Goal: Task Accomplishment & Management: Manage account settings

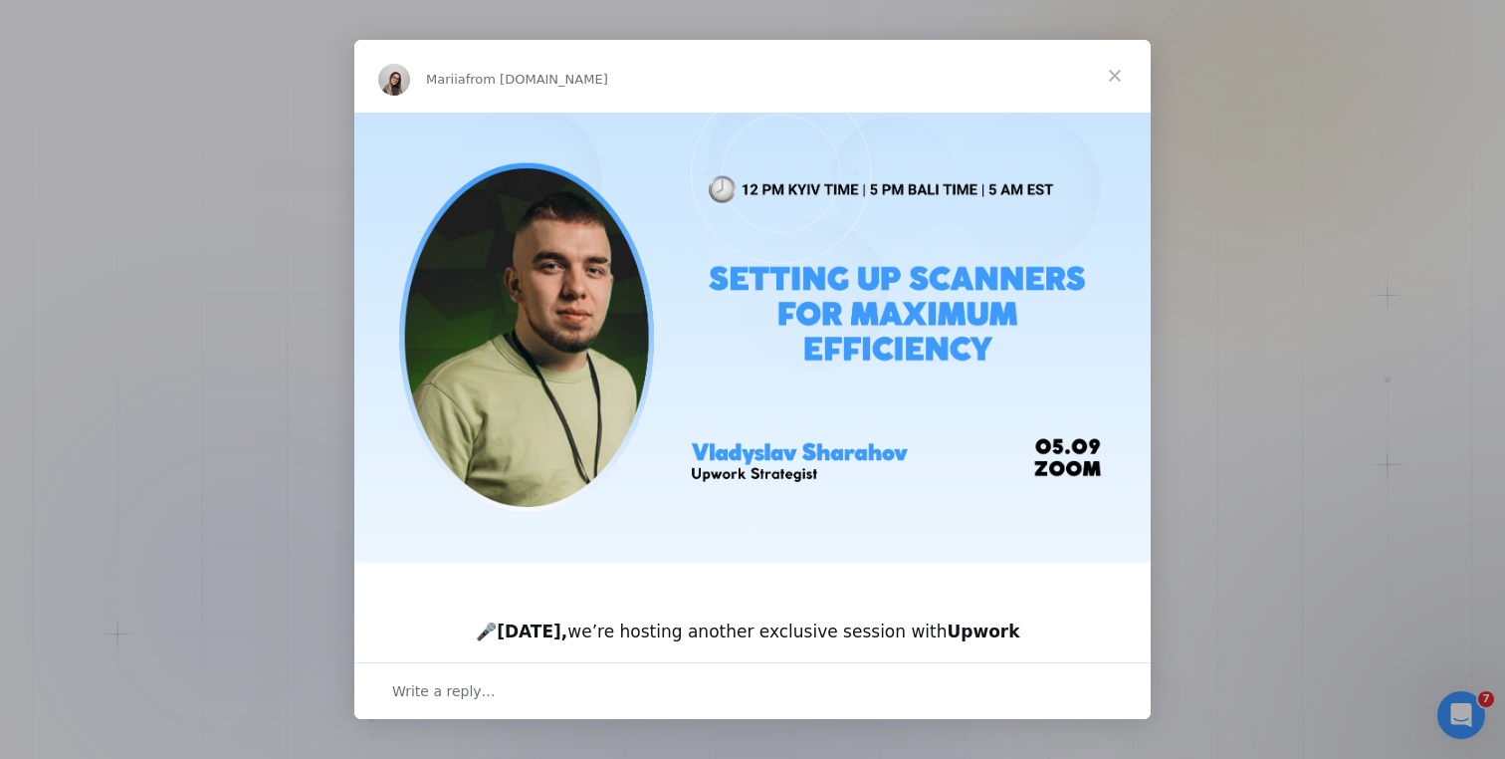
click at [1119, 80] on span "Close" at bounding box center [1115, 76] width 72 height 72
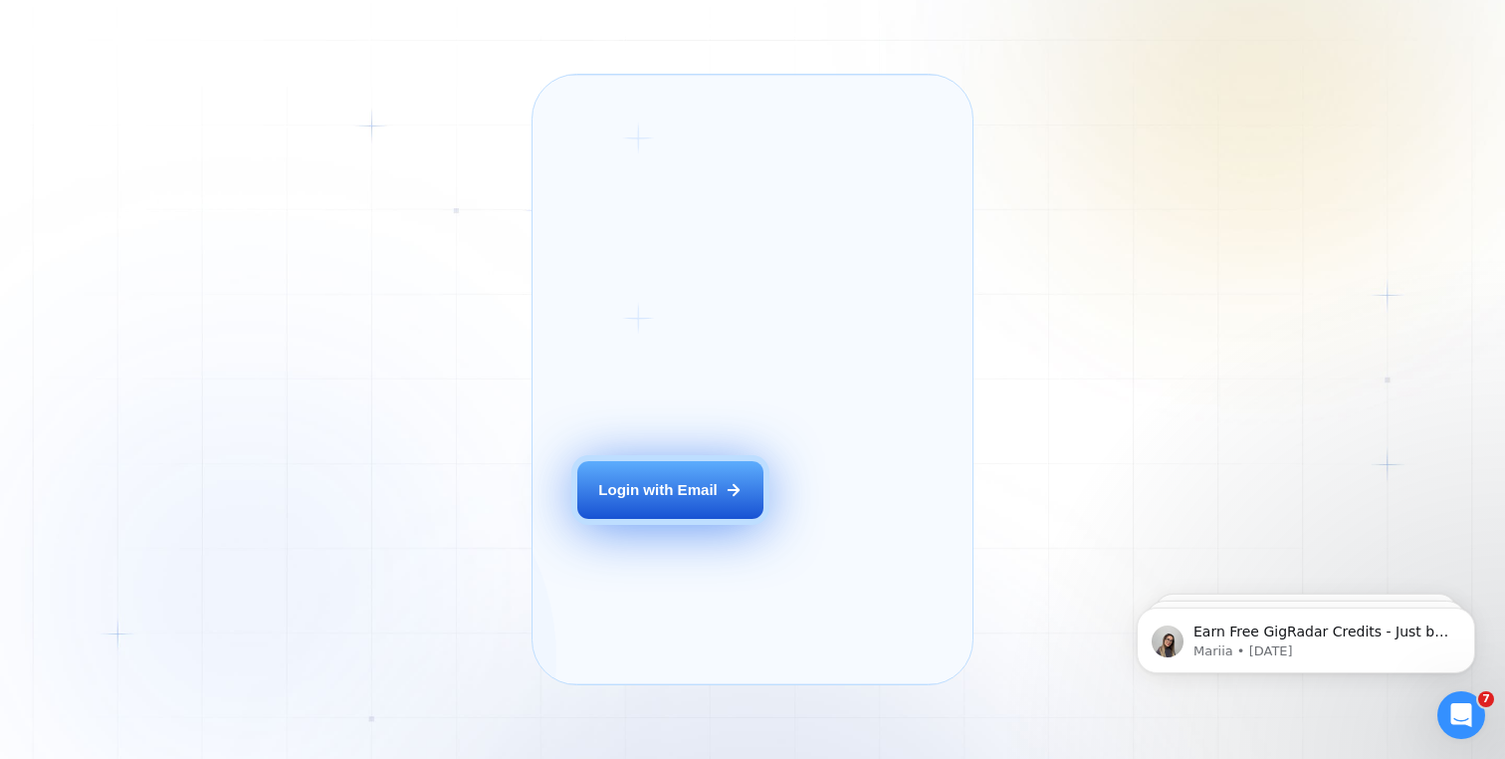
click at [716, 499] on button "Login with Email" at bounding box center [670, 490] width 186 height 59
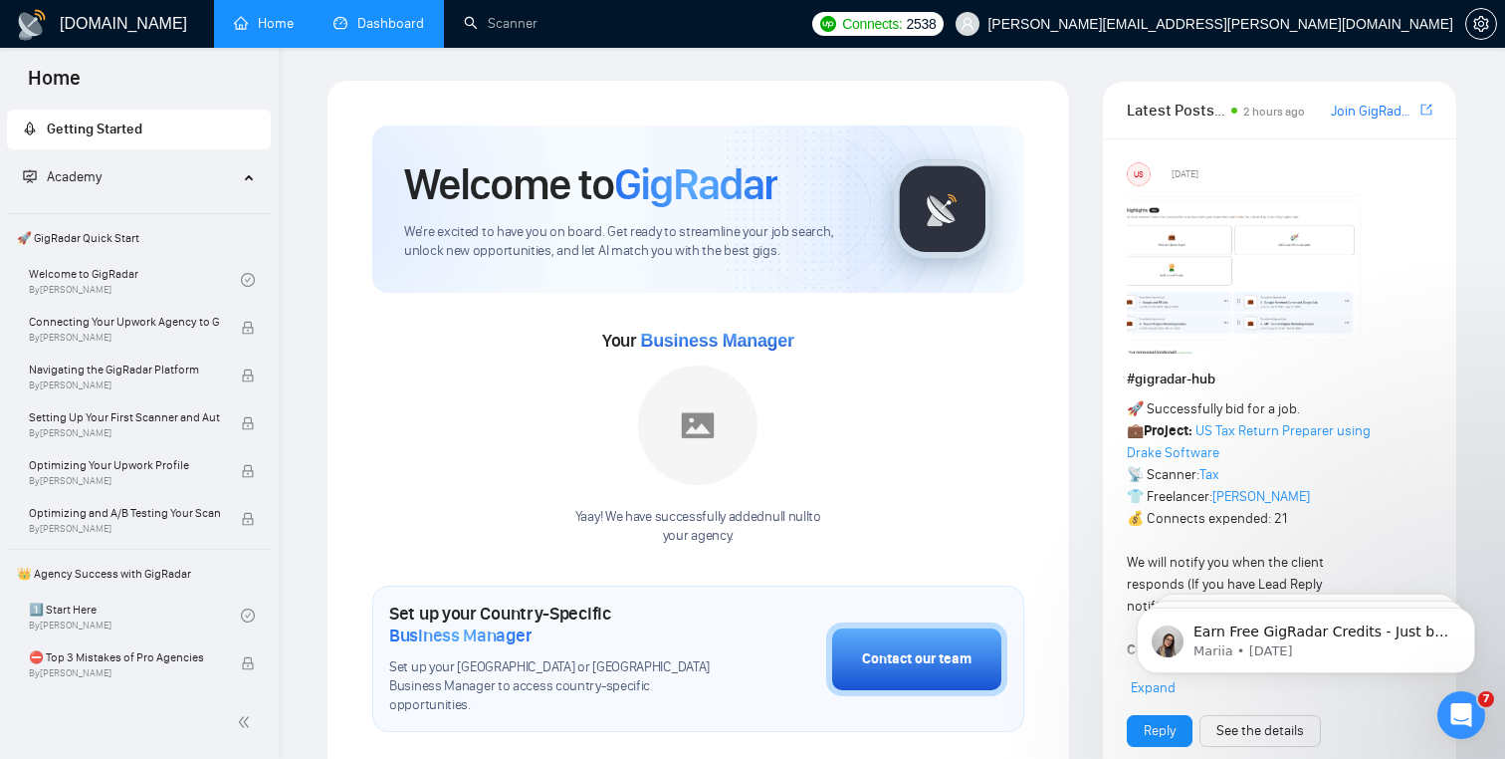
click at [401, 31] on link "Dashboard" at bounding box center [379, 23] width 91 height 17
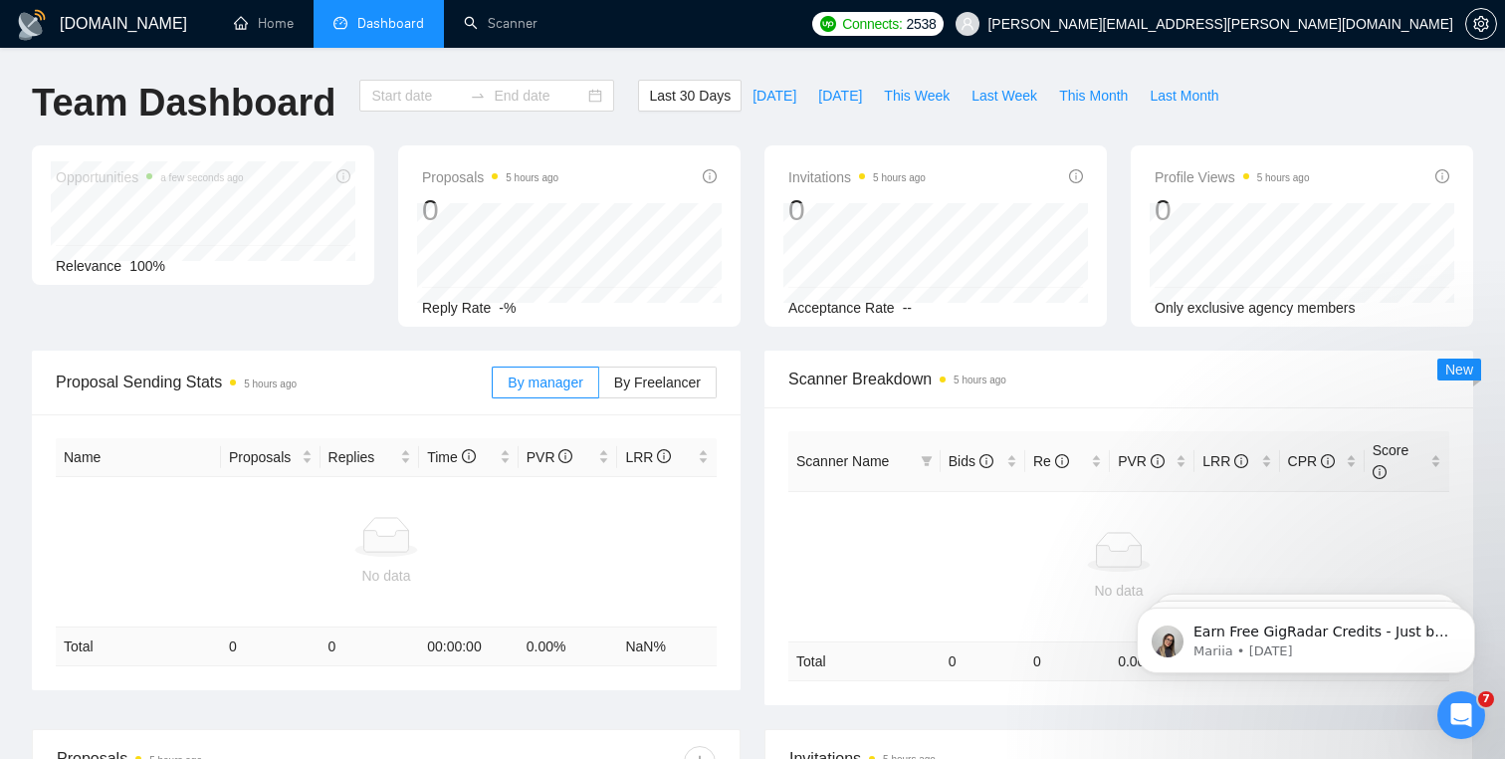
type input "[DATE]"
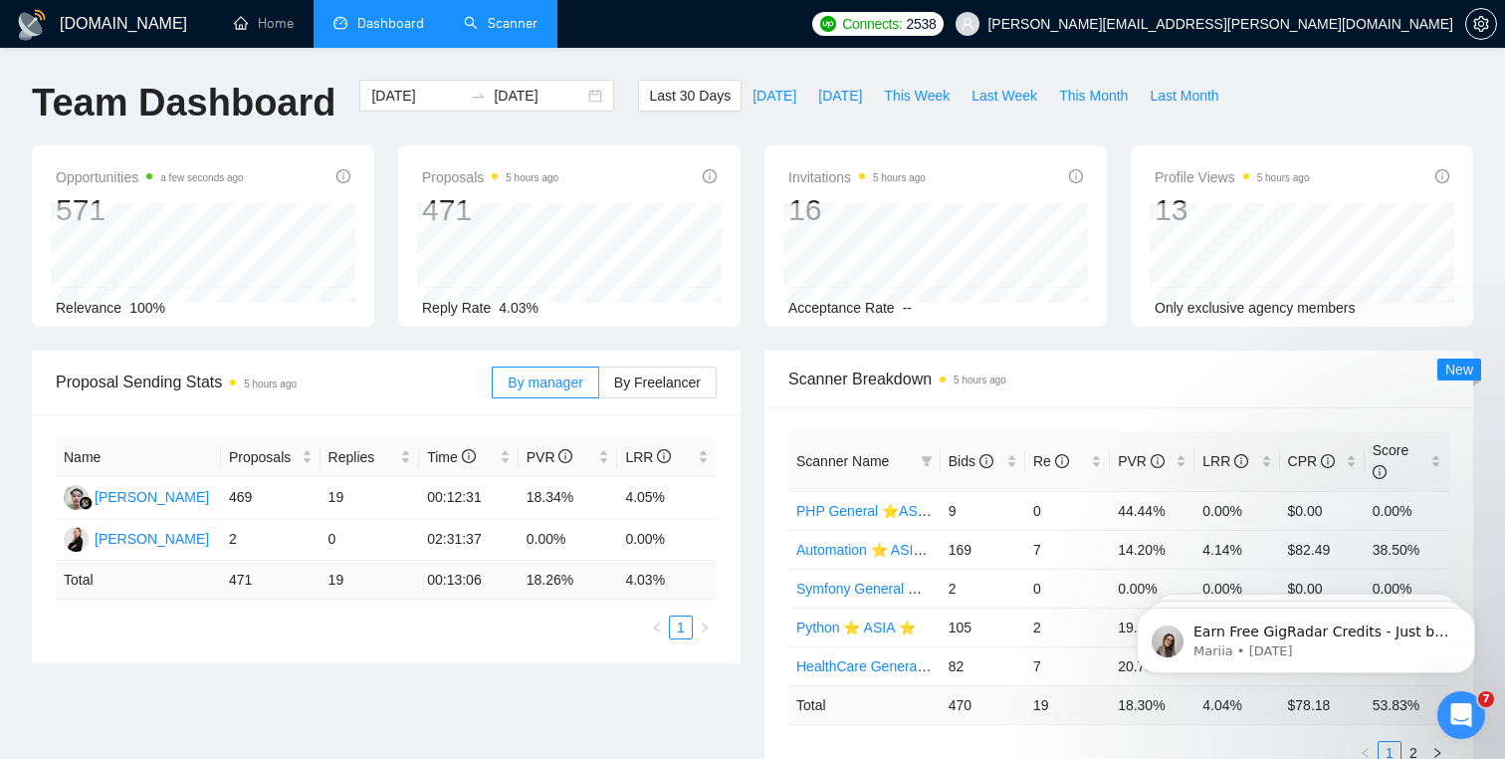
click at [498, 32] on link "Scanner" at bounding box center [501, 23] width 74 height 17
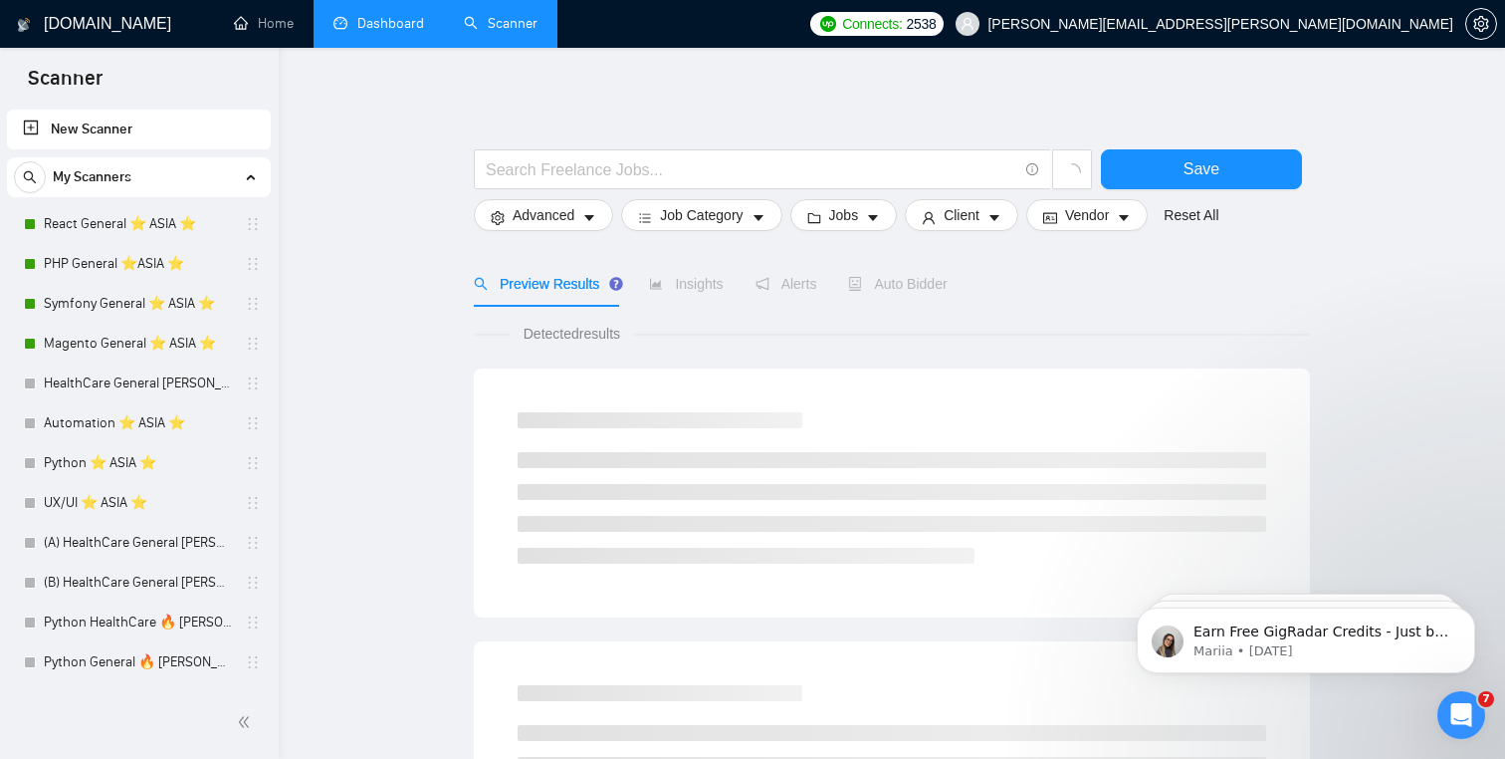
click at [742, 1] on ul "Home Dashboard Scanner" at bounding box center [503, 24] width 593 height 48
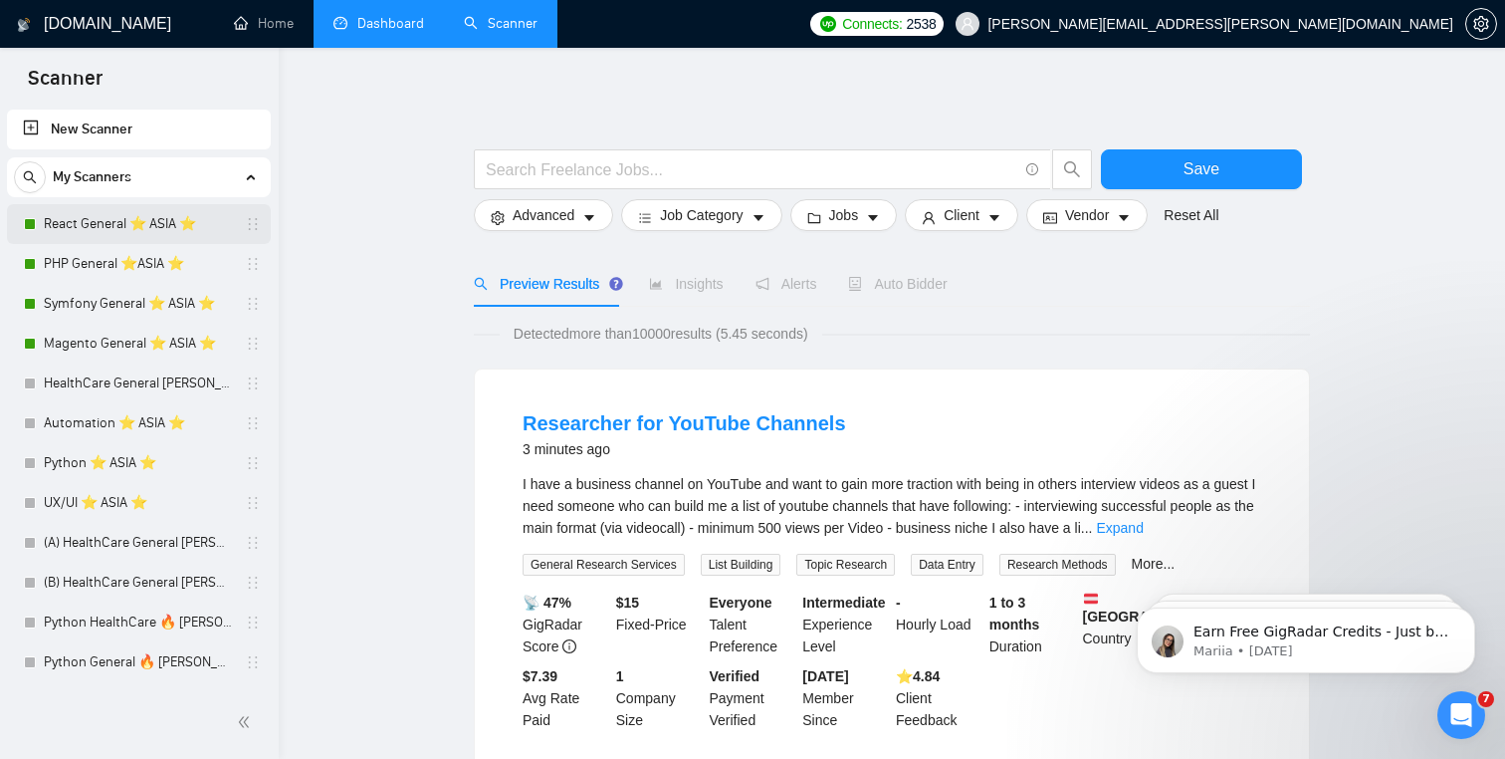
click at [120, 228] on link "React General ⭐️ ASIA ⭐️" at bounding box center [138, 224] width 189 height 40
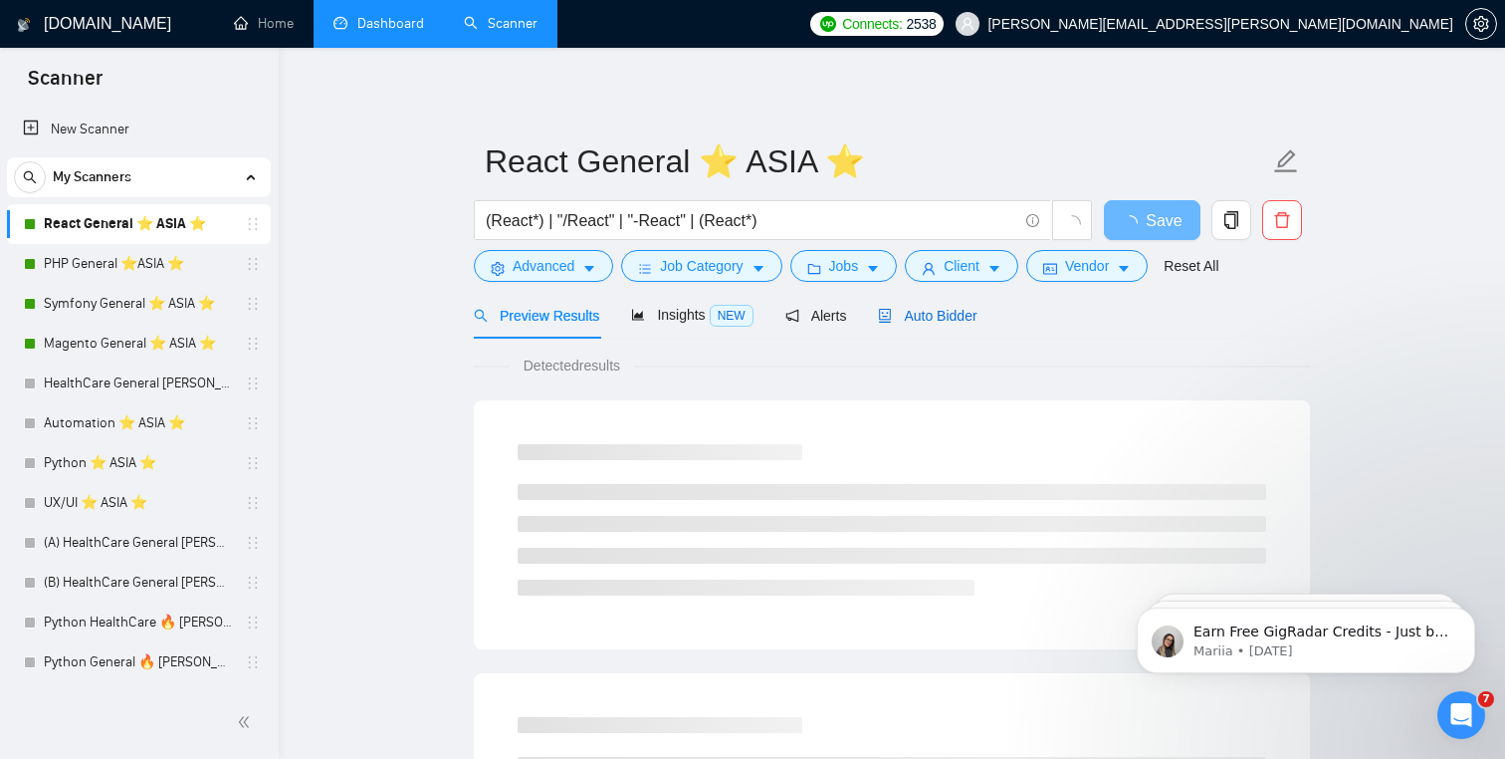
click at [919, 323] on span "Auto Bidder" at bounding box center [927, 316] width 99 height 16
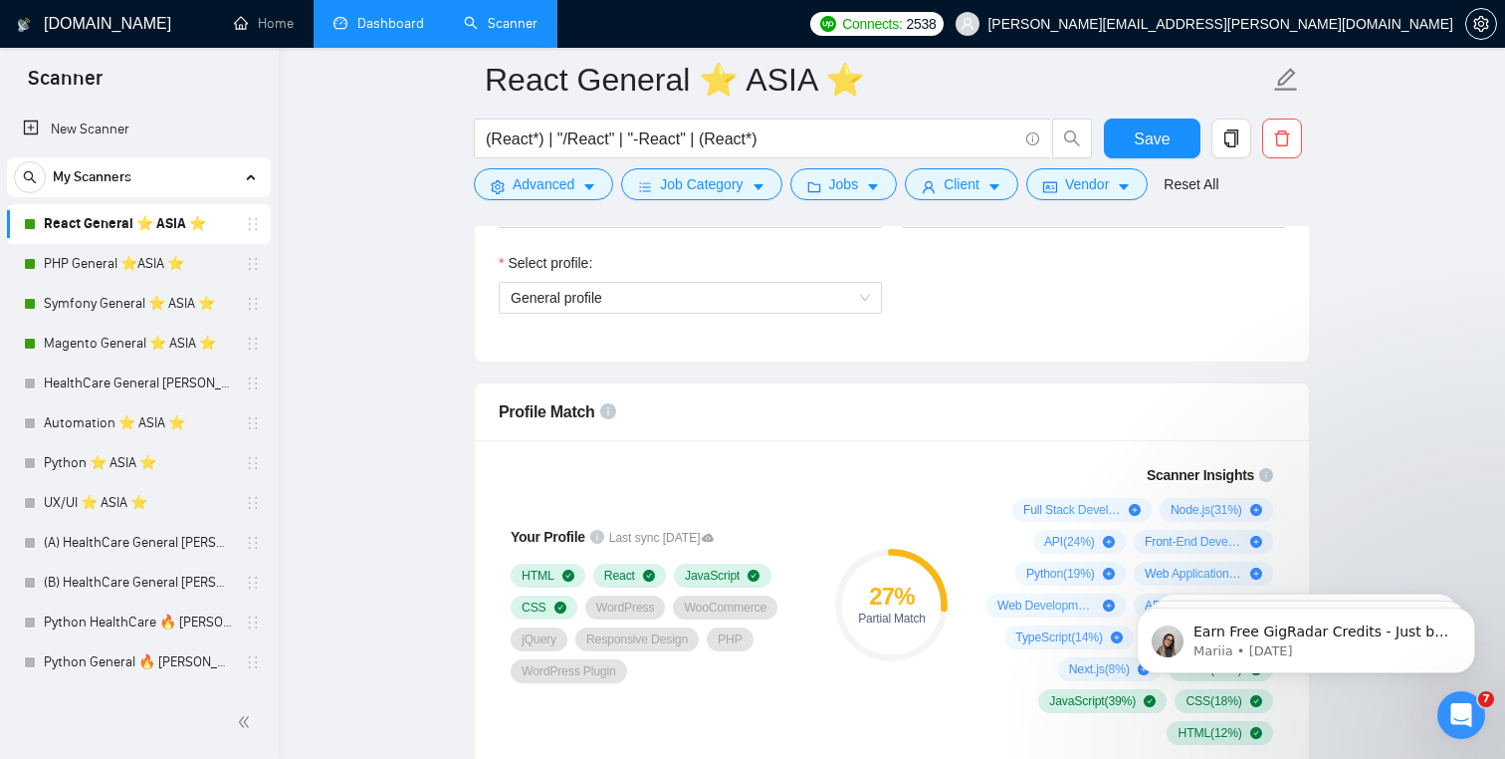
scroll to position [1146, 0]
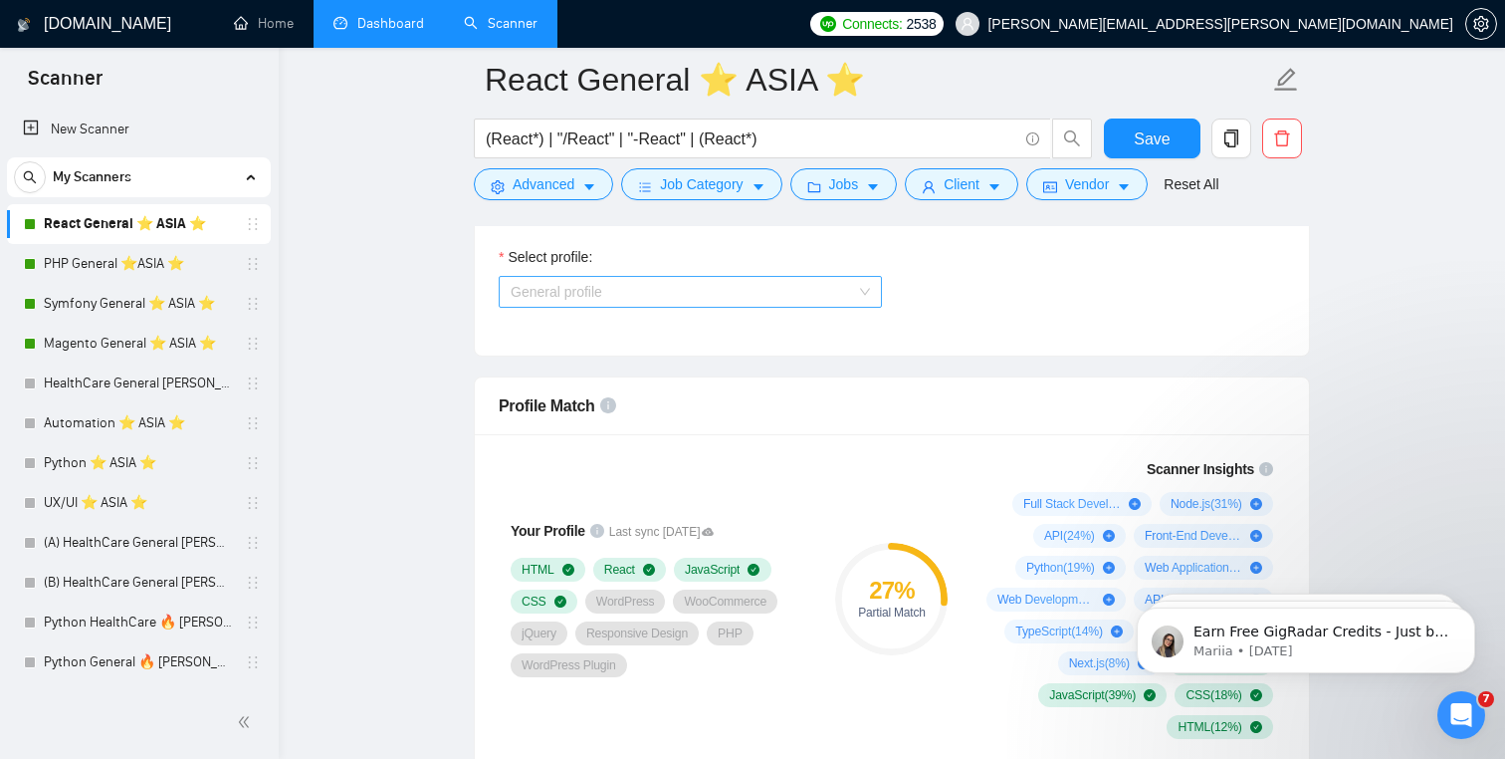
click at [542, 288] on span "General profile" at bounding box center [690, 292] width 359 height 30
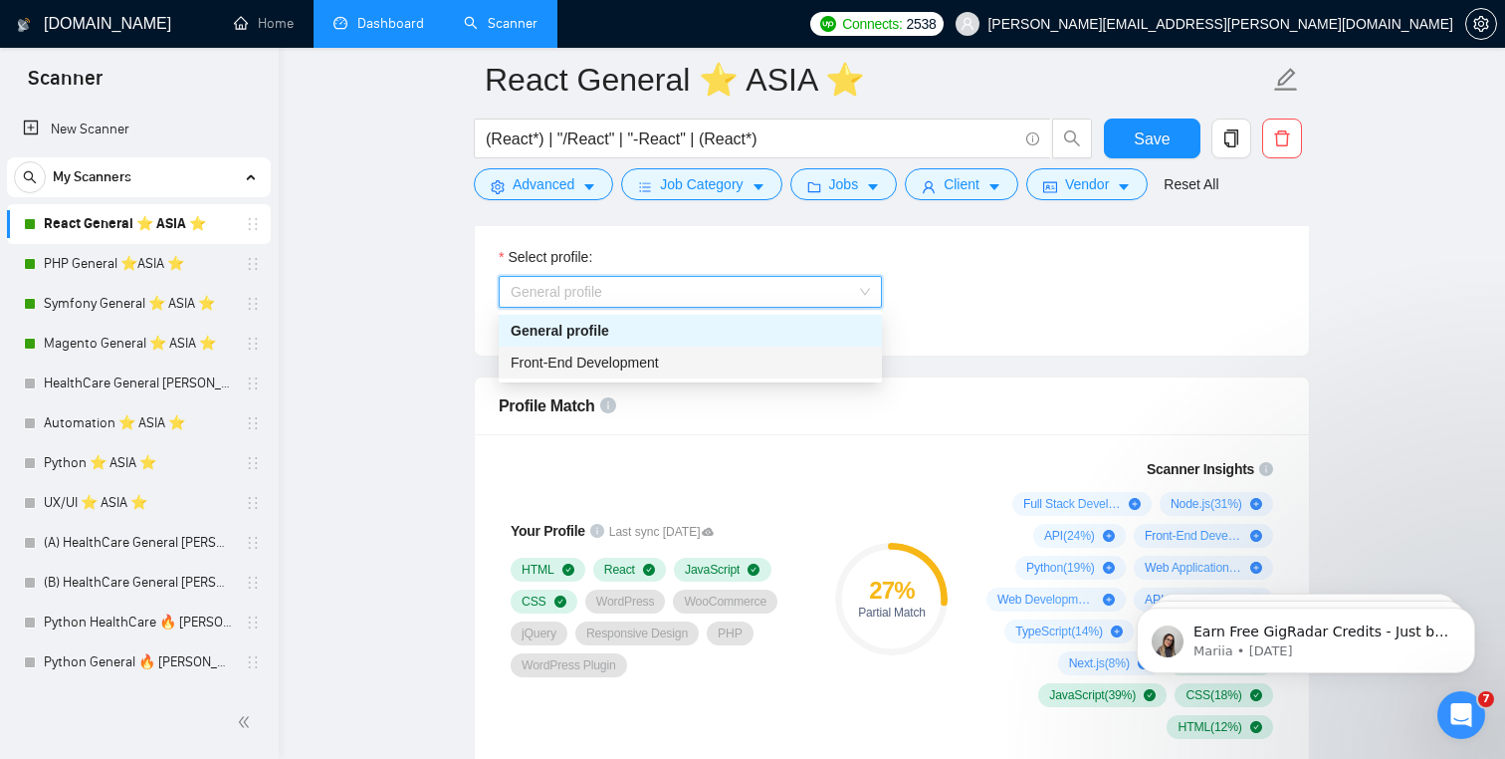
click at [535, 370] on div "Front-End Development" at bounding box center [690, 362] width 359 height 22
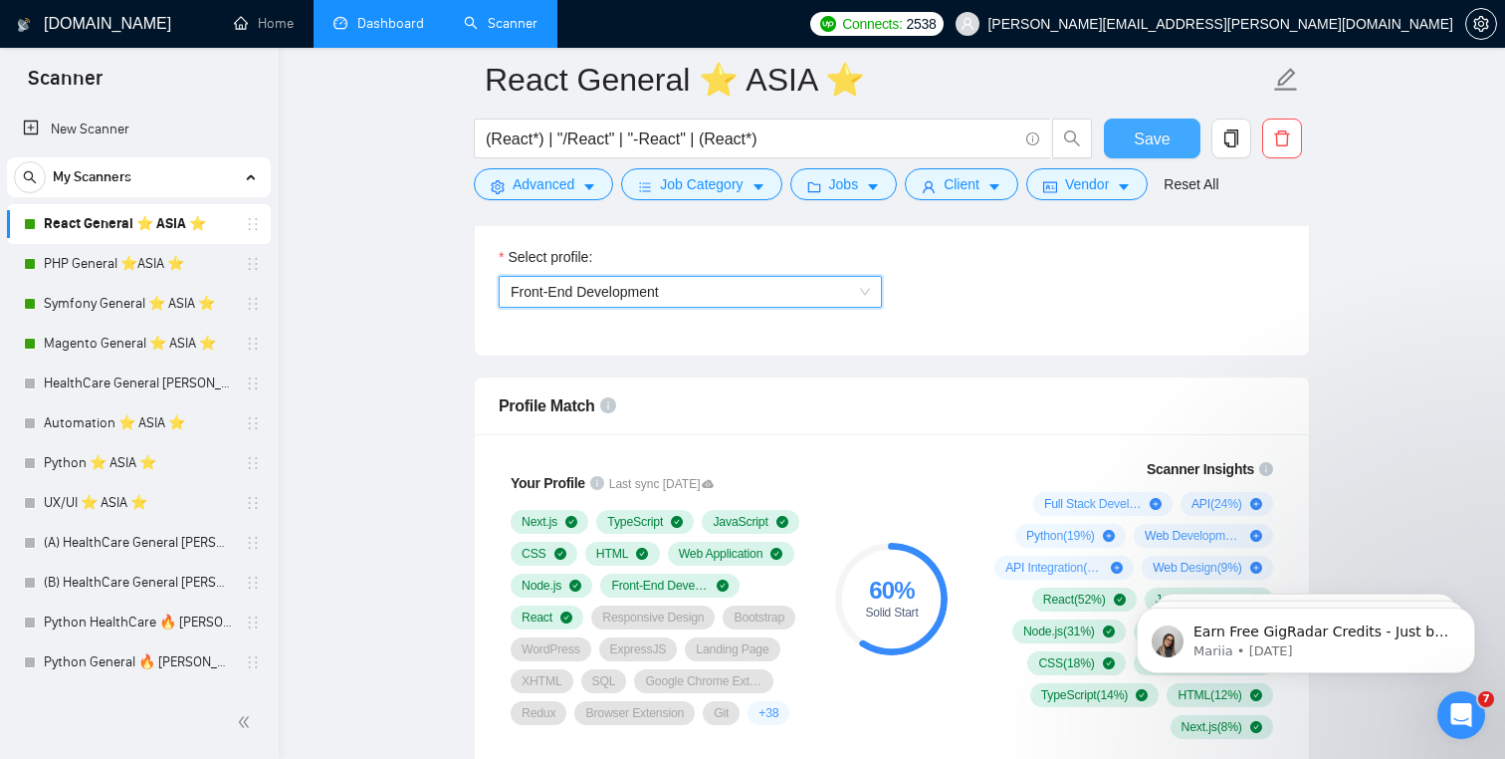
click at [1155, 139] on span "Save" at bounding box center [1152, 138] width 36 height 25
click at [1147, 149] on span "Save" at bounding box center [1152, 138] width 36 height 25
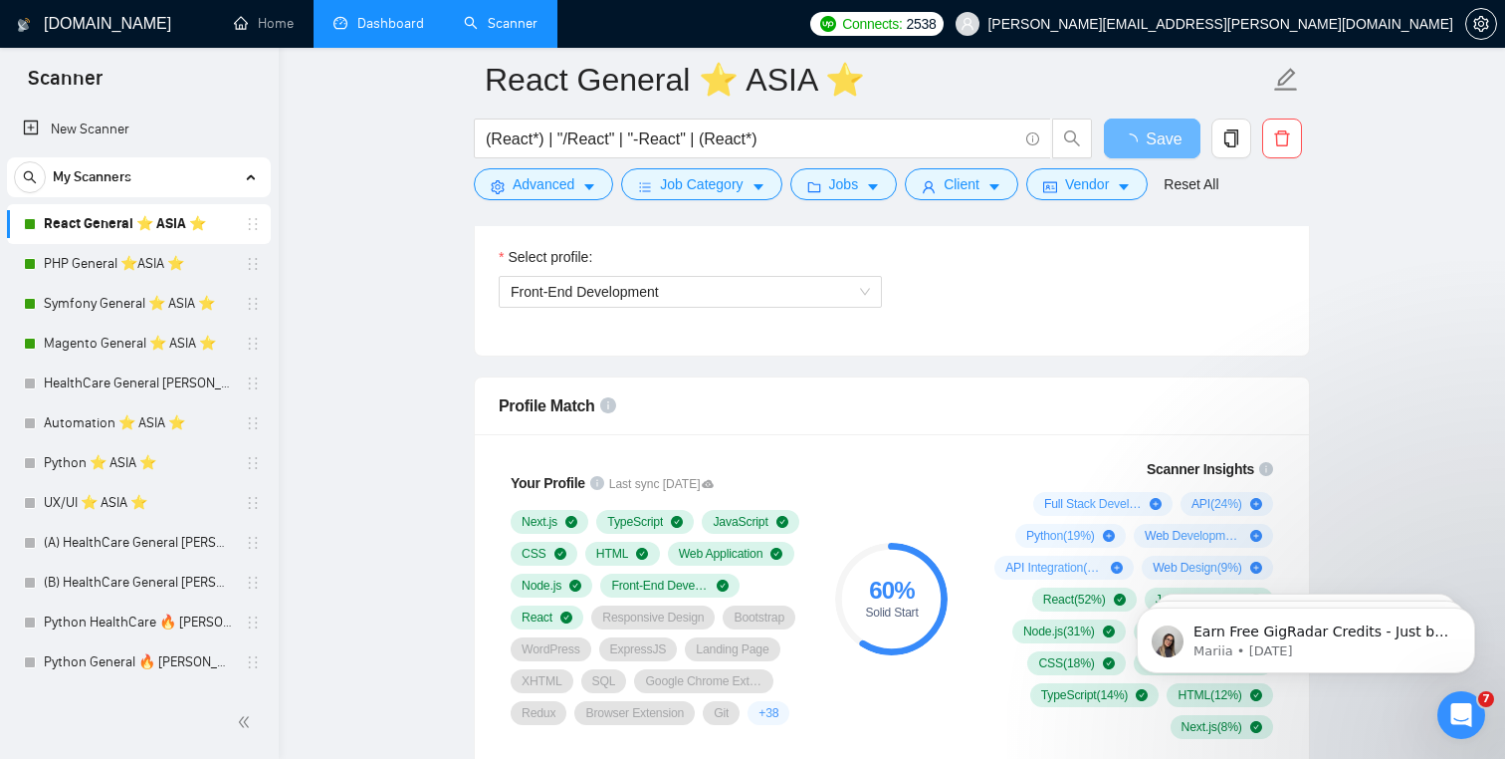
click at [108, 28] on h1 "[DOMAIN_NAME]" at bounding box center [107, 24] width 127 height 48
